Goal: Find specific fact: Find specific fact

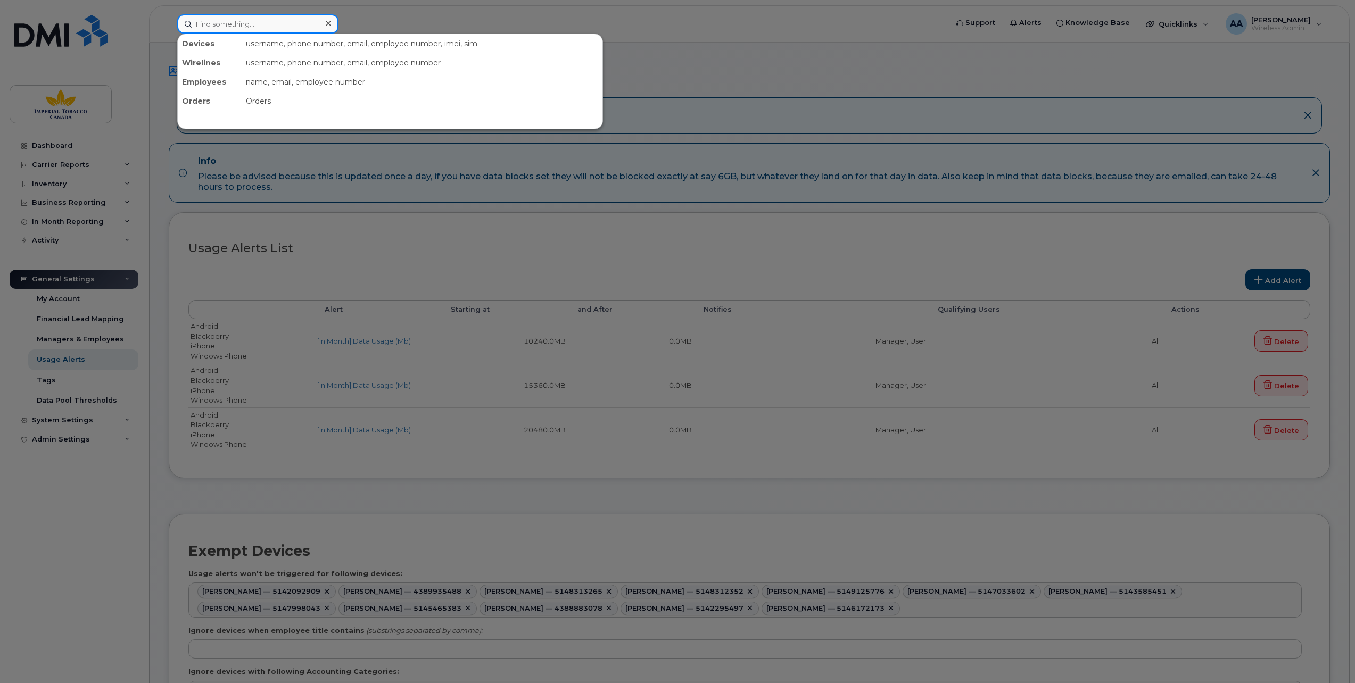
click at [206, 26] on input at bounding box center [257, 23] width 161 height 19
click at [195, 23] on input at bounding box center [257, 23] width 161 height 19
paste input "5146187618"
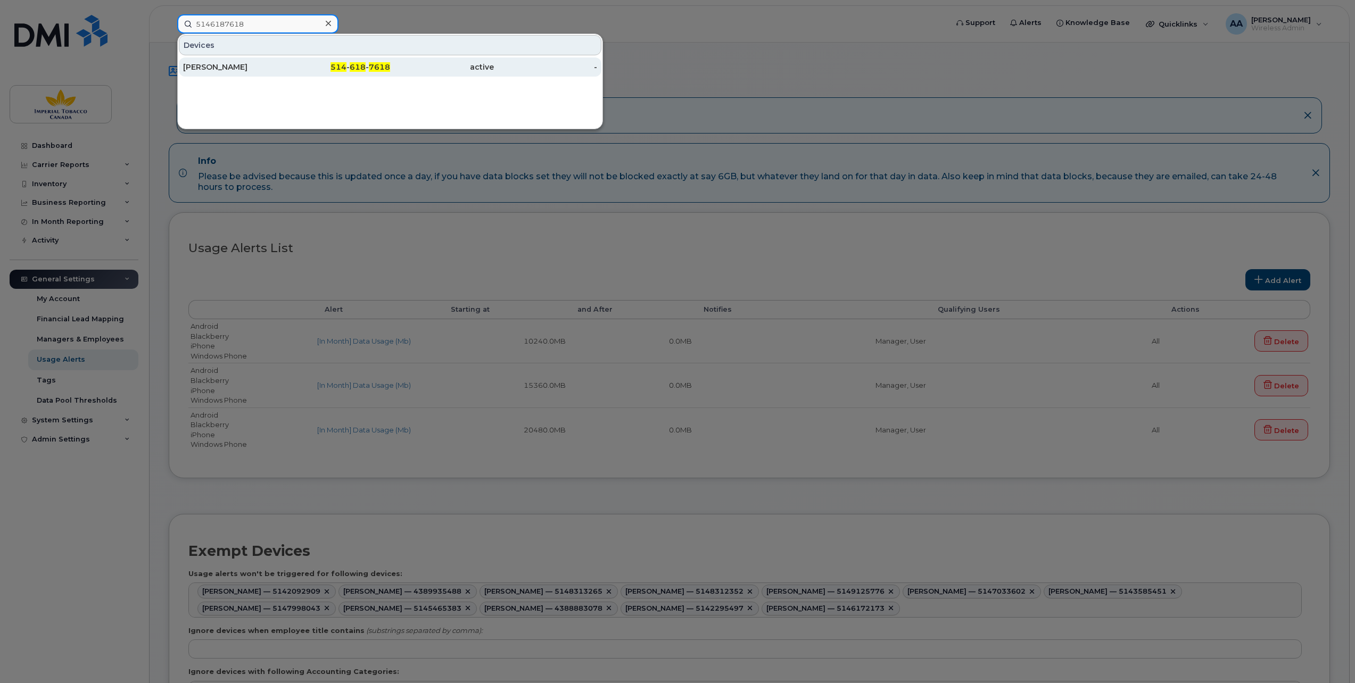
type input "5146187618"
click at [202, 68] on div "[PERSON_NAME]" at bounding box center [235, 67] width 104 height 11
